Goal: Task Accomplishment & Management: Manage account settings

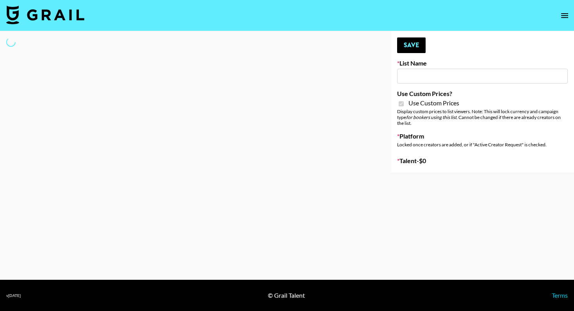
type input "Craftd"
checkbox input "true"
select select "Brand"
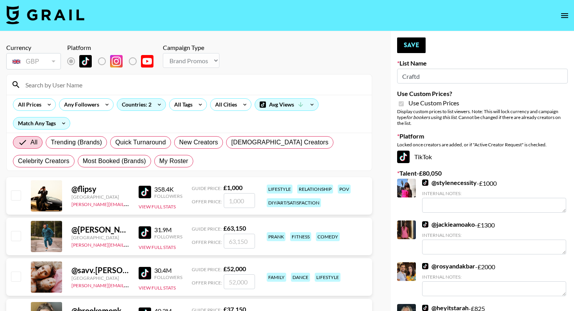
click at [86, 87] on input at bounding box center [194, 84] width 346 height 12
type input "mayc"
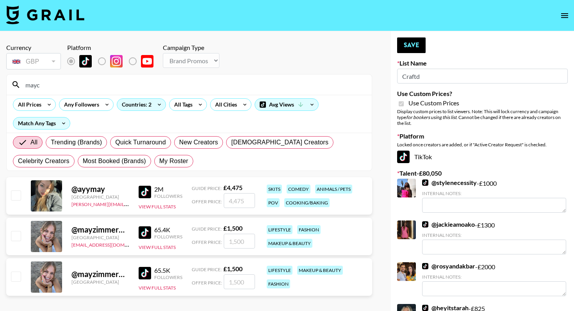
click at [17, 236] on input "checkbox" at bounding box center [15, 235] width 9 height 9
checkbox input "true"
type input "1500"
click at [421, 45] on button "Save" at bounding box center [411, 45] width 28 height 16
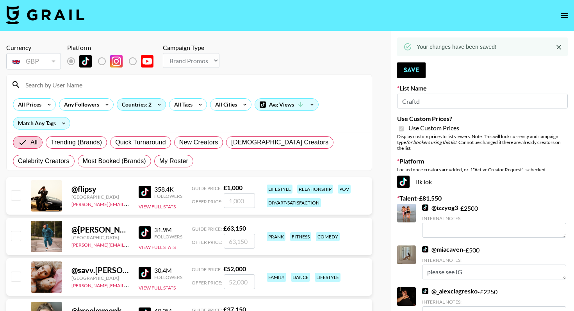
click at [143, 85] on input at bounding box center [194, 84] width 346 height 12
type input "m"
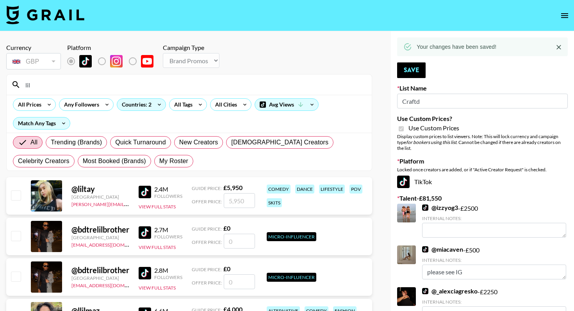
type input "lily.k.d"
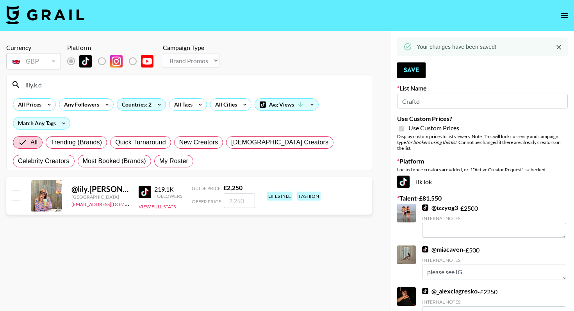
click at [12, 197] on input "checkbox" at bounding box center [15, 194] width 9 height 9
checkbox input "true"
type input "2250"
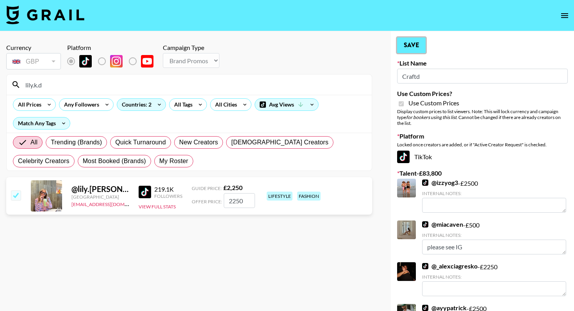
click at [414, 45] on button "Save" at bounding box center [411, 45] width 28 height 16
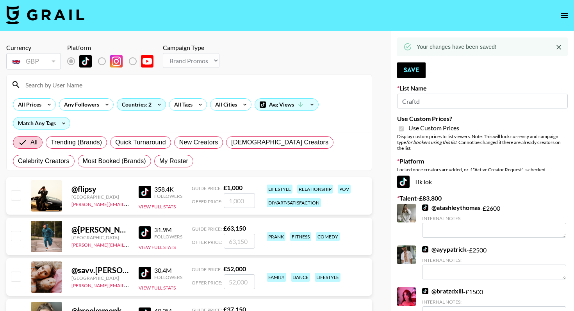
click at [146, 83] on input at bounding box center [194, 84] width 346 height 12
click at [419, 68] on button "Save" at bounding box center [411, 70] width 28 height 16
click at [62, 88] on input at bounding box center [194, 84] width 346 height 12
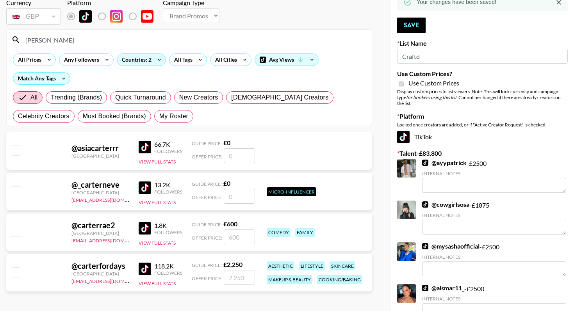
scroll to position [48, 0]
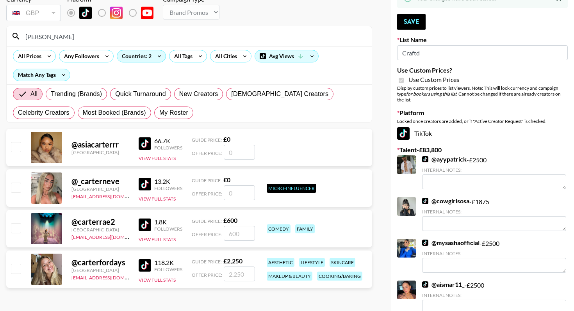
type input "[PERSON_NAME]"
click at [16, 273] on input "checkbox" at bounding box center [15, 268] width 9 height 9
checkbox input "true"
type input "2250"
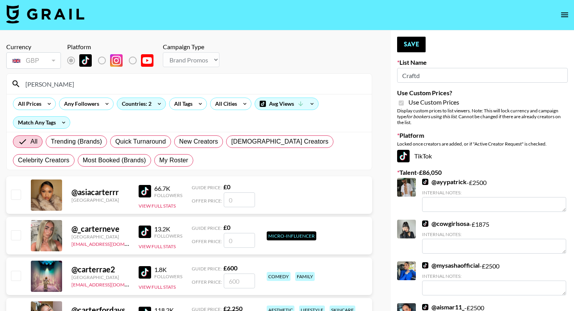
scroll to position [0, 0]
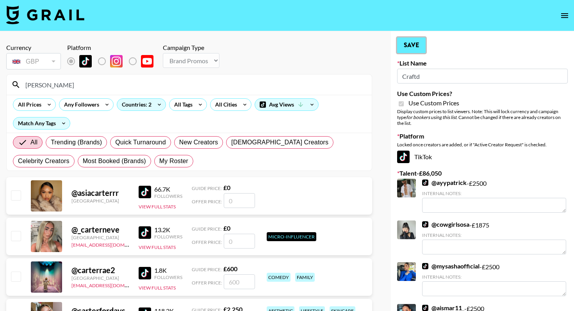
click at [419, 44] on button "Save" at bounding box center [411, 45] width 28 height 16
